Goal: Transaction & Acquisition: Book appointment/travel/reservation

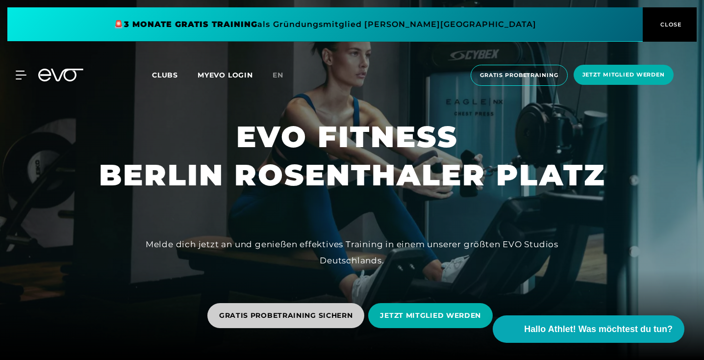
click at [307, 311] on span "GRATIS PROBETRAINING SICHERN" at bounding box center [286, 315] width 134 height 10
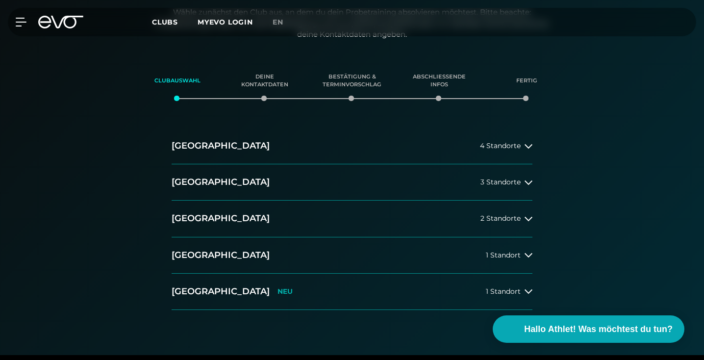
scroll to position [195, 0]
click at [465, 179] on button "Berlin 3 Standorte" at bounding box center [352, 182] width 361 height 36
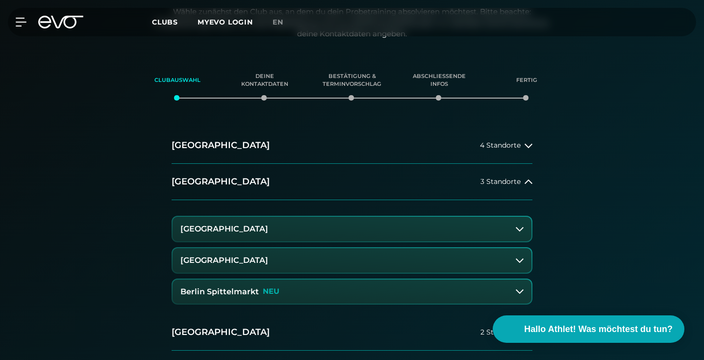
click at [319, 257] on button "Berlin Rosenthaler Platz" at bounding box center [352, 260] width 359 height 25
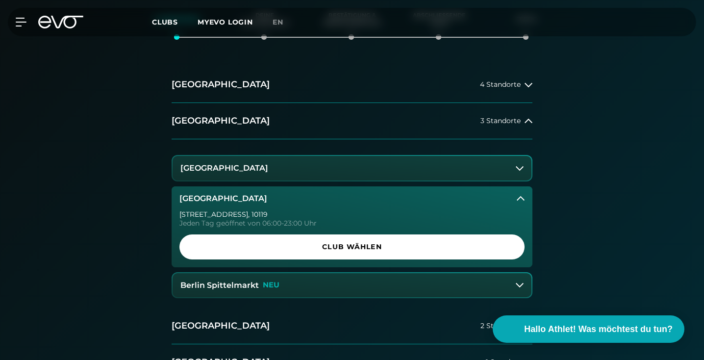
scroll to position [257, 0]
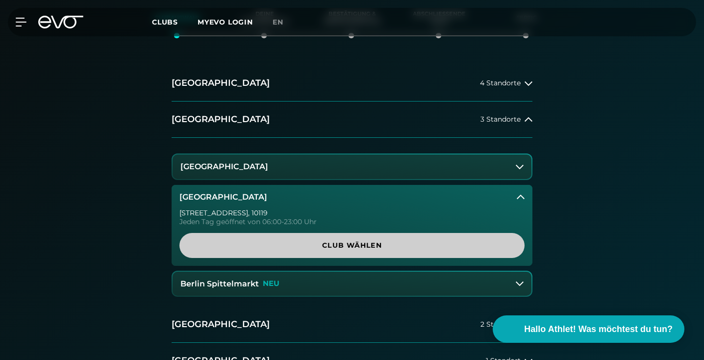
click at [319, 241] on span "Club wählen" at bounding box center [352, 245] width 322 height 10
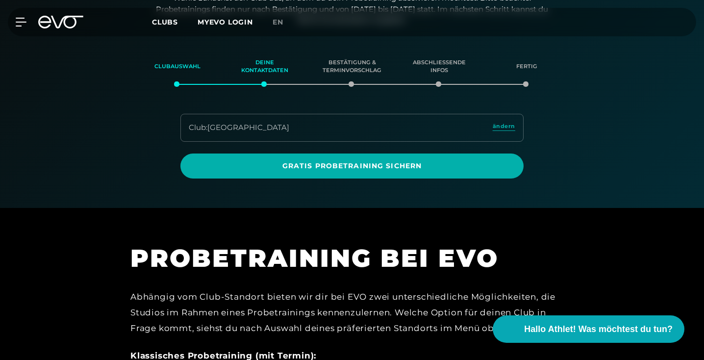
scroll to position [207, 0]
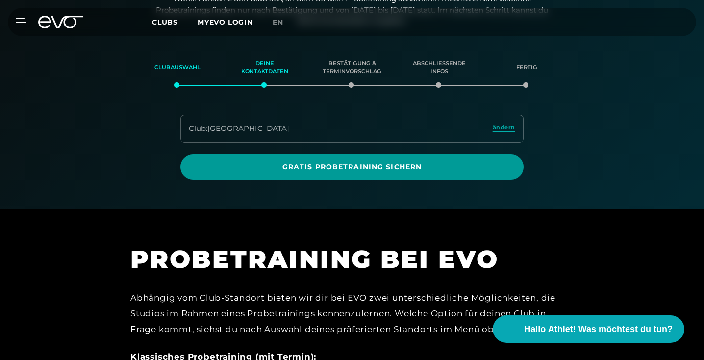
click at [320, 168] on span "Gratis Probetraining sichern" at bounding box center [352, 167] width 320 height 10
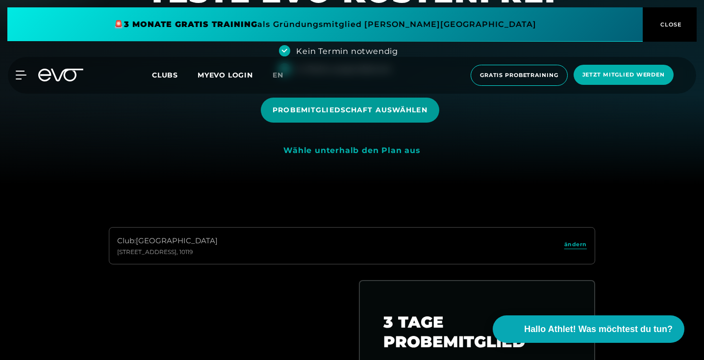
scroll to position [130, 0]
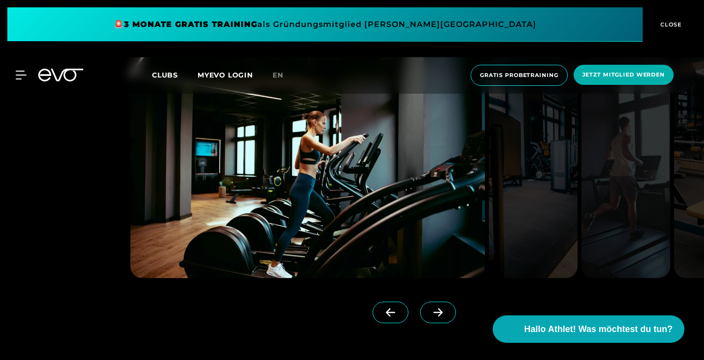
scroll to position [774, 0]
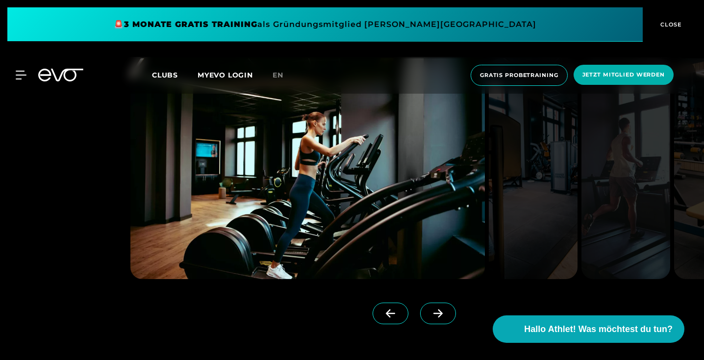
click at [427, 309] on span at bounding box center [438, 314] width 36 height 22
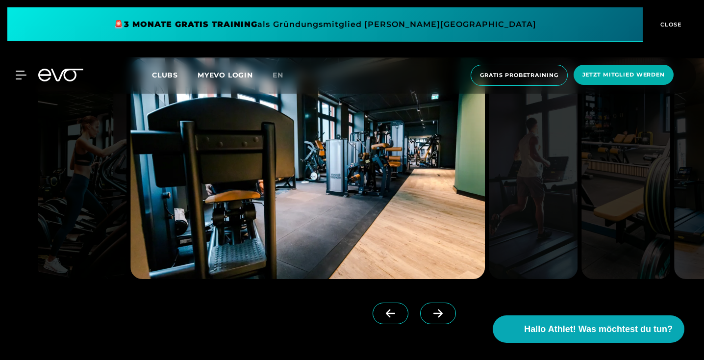
click at [427, 309] on span at bounding box center [438, 314] width 36 height 22
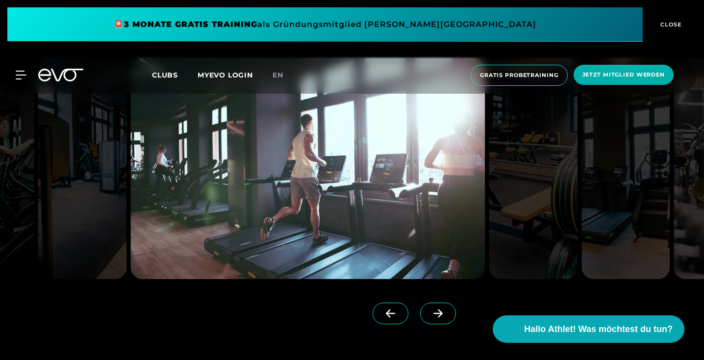
click at [427, 309] on span at bounding box center [438, 314] width 36 height 22
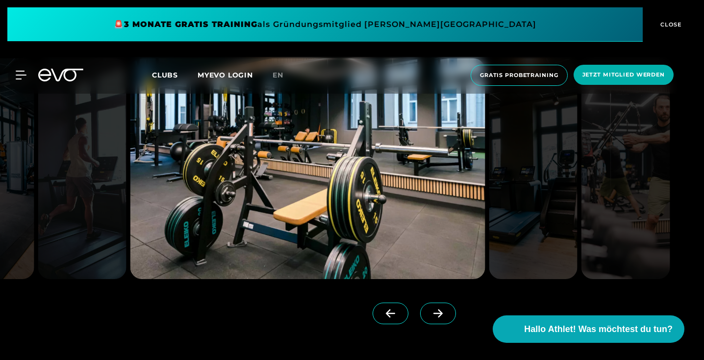
click at [427, 309] on span at bounding box center [438, 314] width 36 height 22
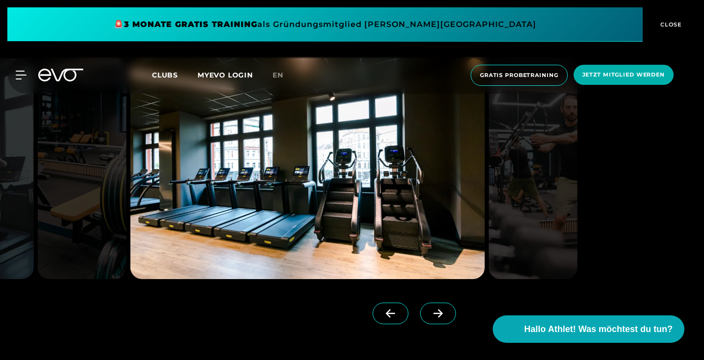
click at [427, 309] on span at bounding box center [438, 314] width 36 height 22
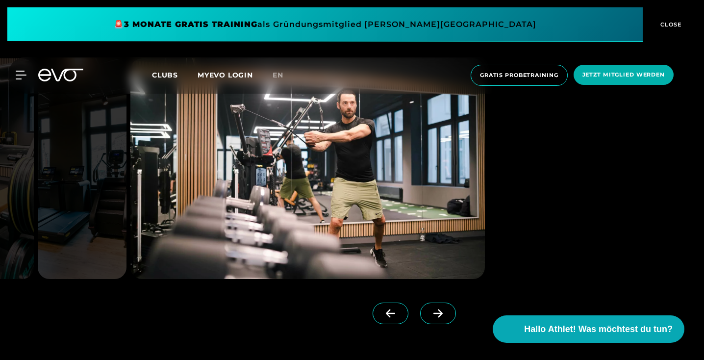
click at [427, 309] on span at bounding box center [438, 314] width 36 height 22
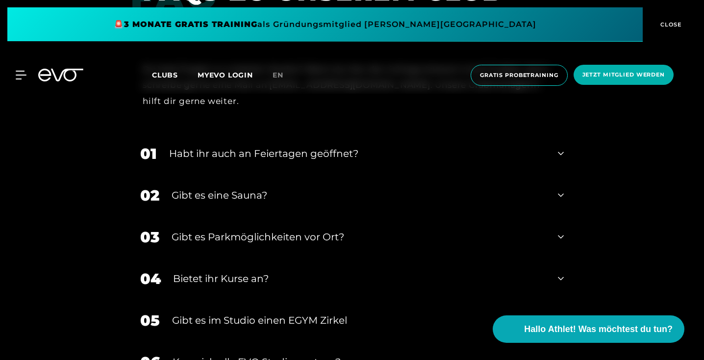
scroll to position [3316, 0]
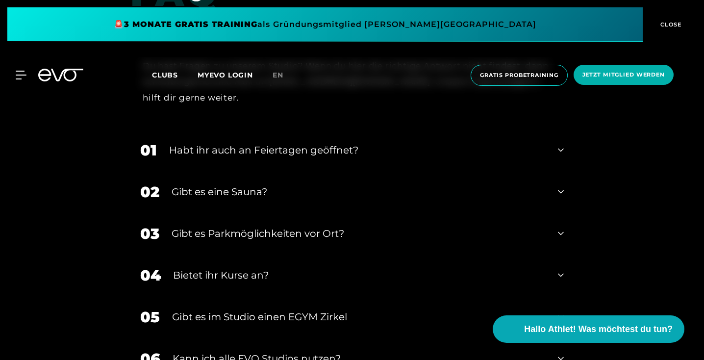
click at [366, 187] on div "Gibt es eine Sauna?" at bounding box center [359, 191] width 374 height 15
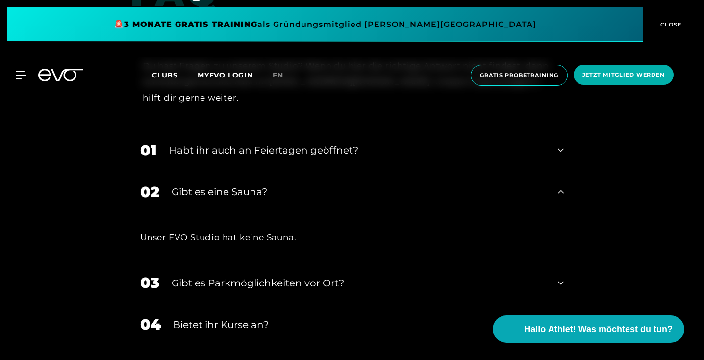
click at [539, 190] on div "Gibt es eine Sauna?" at bounding box center [359, 191] width 374 height 15
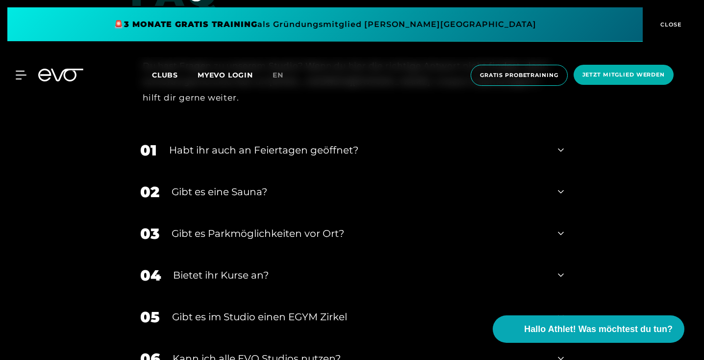
click at [523, 153] on div "Habt ihr auch an Feiertagen geöffnet?" at bounding box center [357, 150] width 377 height 15
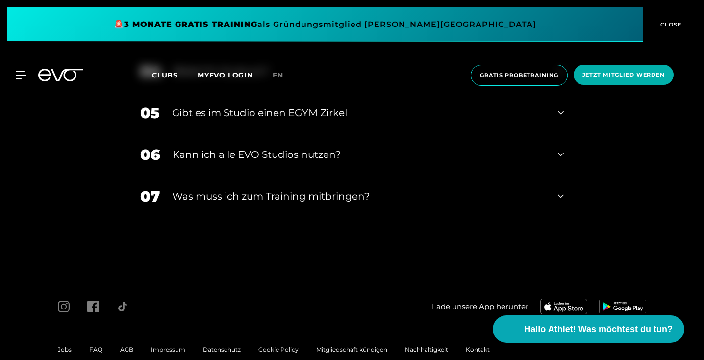
scroll to position [3621, 0]
